Goal: Task Accomplishment & Management: Use online tool/utility

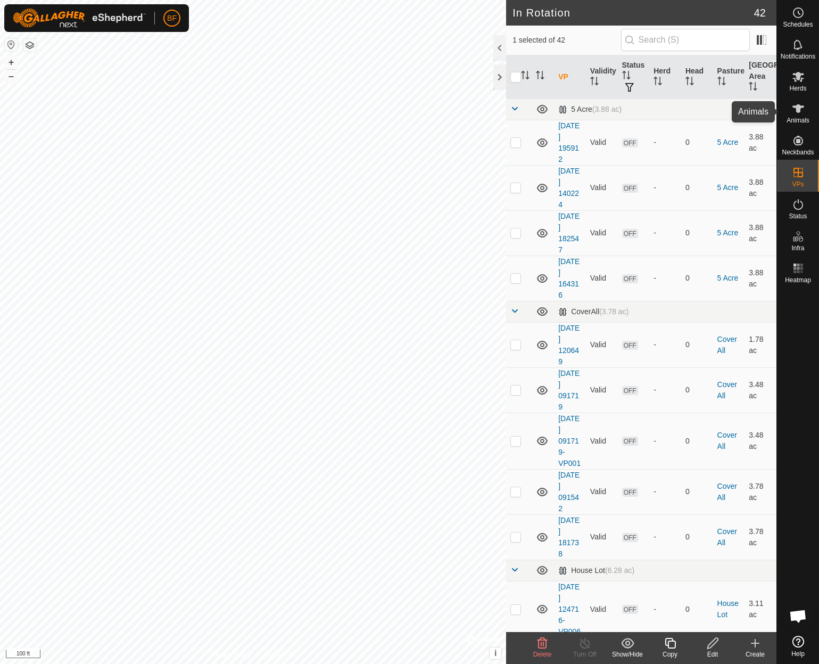
click at [800, 108] on icon at bounding box center [798, 108] width 12 height 9
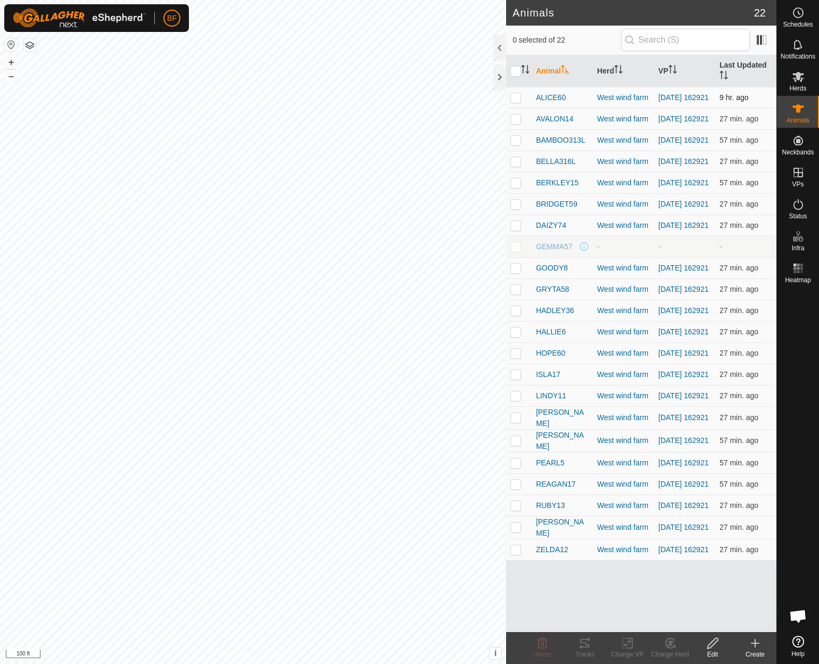
click at [514, 99] on p-checkbox at bounding box center [515, 97] width 11 height 9
checkbox input "true"
click at [587, 641] on icon at bounding box center [584, 642] width 13 height 13
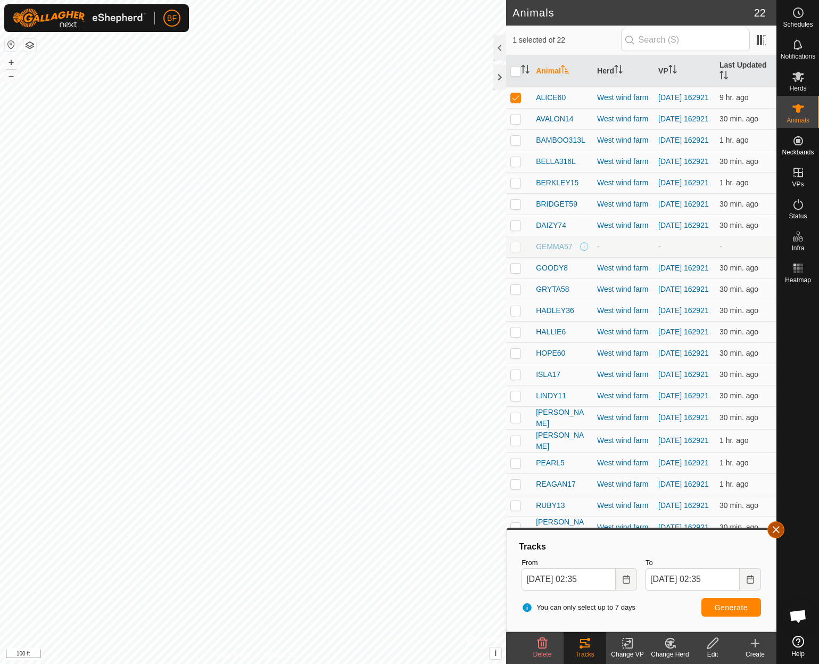
drag, startPoint x: 510, startPoint y: 577, endPoint x: 773, endPoint y: 529, distance: 267.8
click at [773, 529] on span "button" at bounding box center [776, 529] width 9 height 9
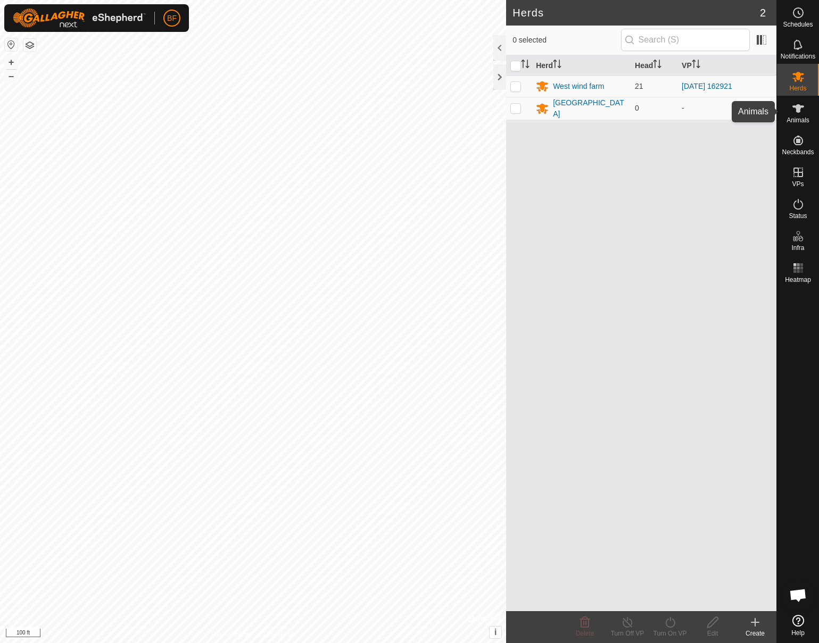
click at [798, 111] on icon at bounding box center [798, 108] width 12 height 9
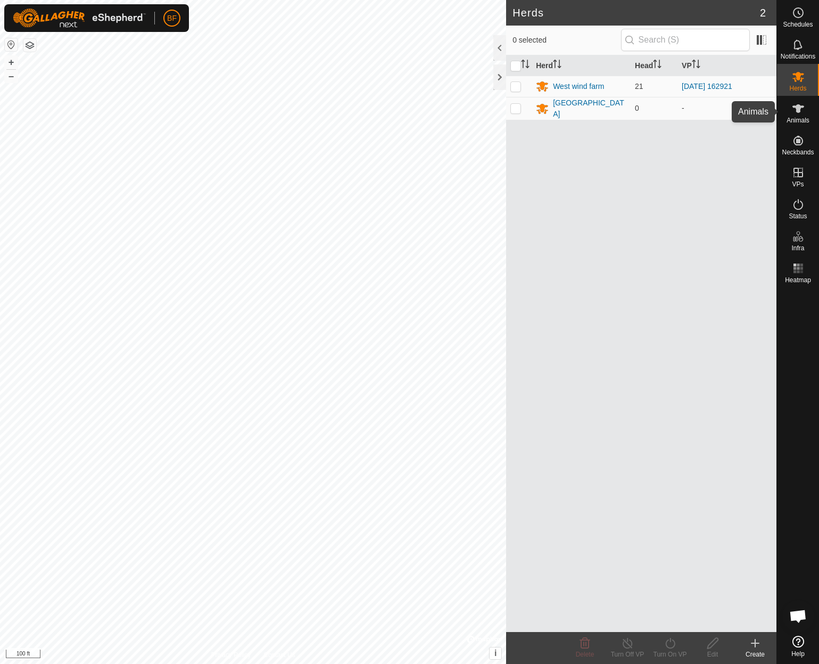
click at [802, 110] on icon at bounding box center [798, 108] width 13 height 13
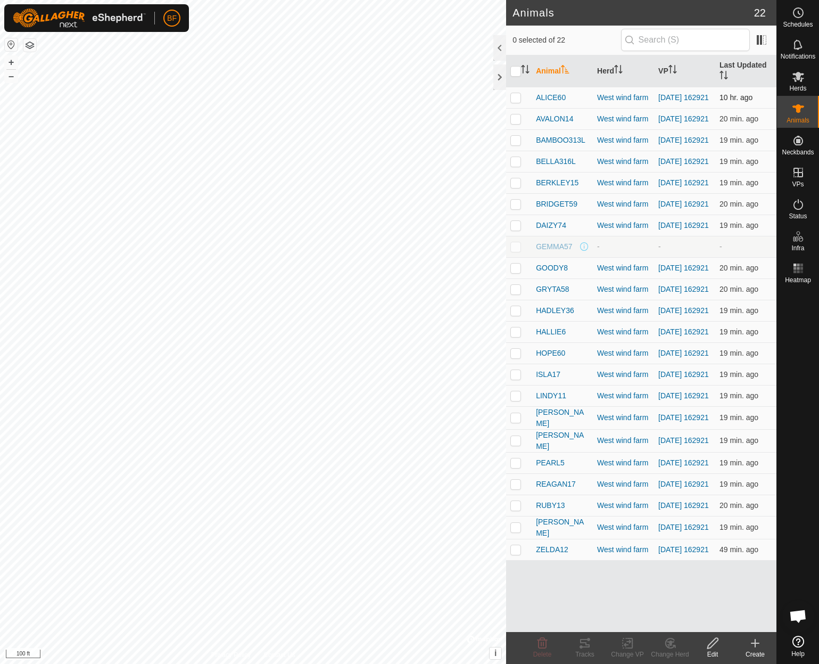
click at [520, 101] on p-checkbox at bounding box center [515, 97] width 11 height 9
click at [586, 646] on icon at bounding box center [585, 643] width 10 height 9
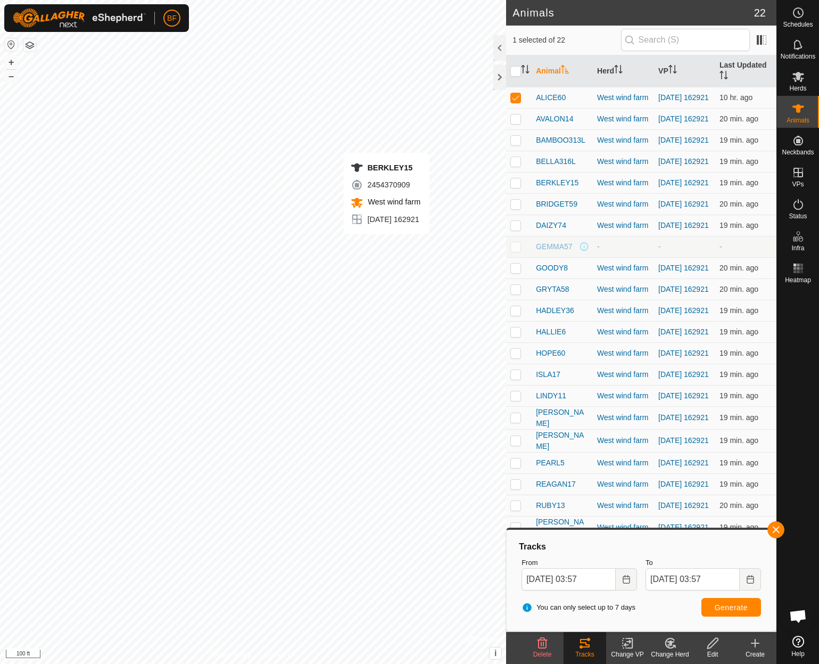
checkbox input "false"
checkbox input "true"
click at [586, 649] on div "Tracks" at bounding box center [584, 654] width 43 height 10
click at [777, 526] on button "button" at bounding box center [775, 529] width 17 height 17
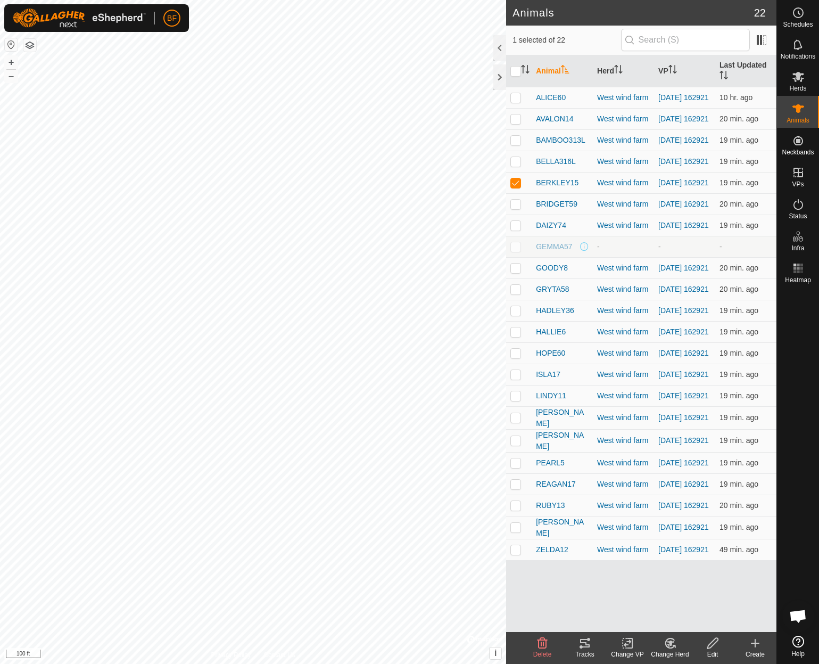
click at [586, 642] on icon at bounding box center [585, 643] width 10 height 9
